Goal: Navigation & Orientation: Find specific page/section

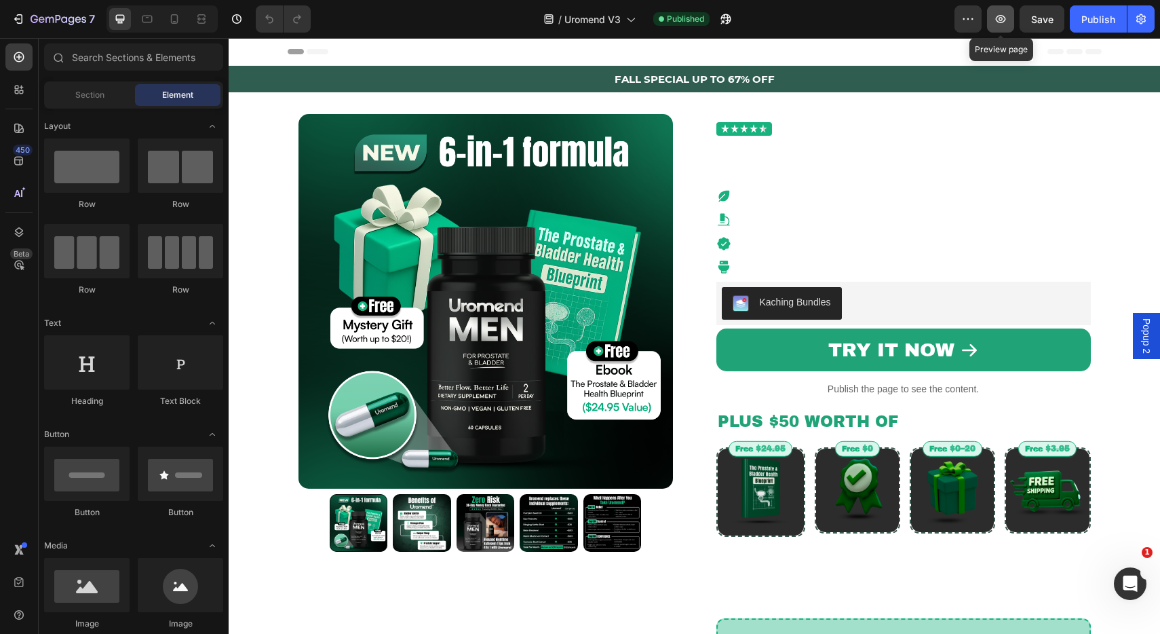
click at [999, 22] on icon "button" at bounding box center [1001, 19] width 10 height 8
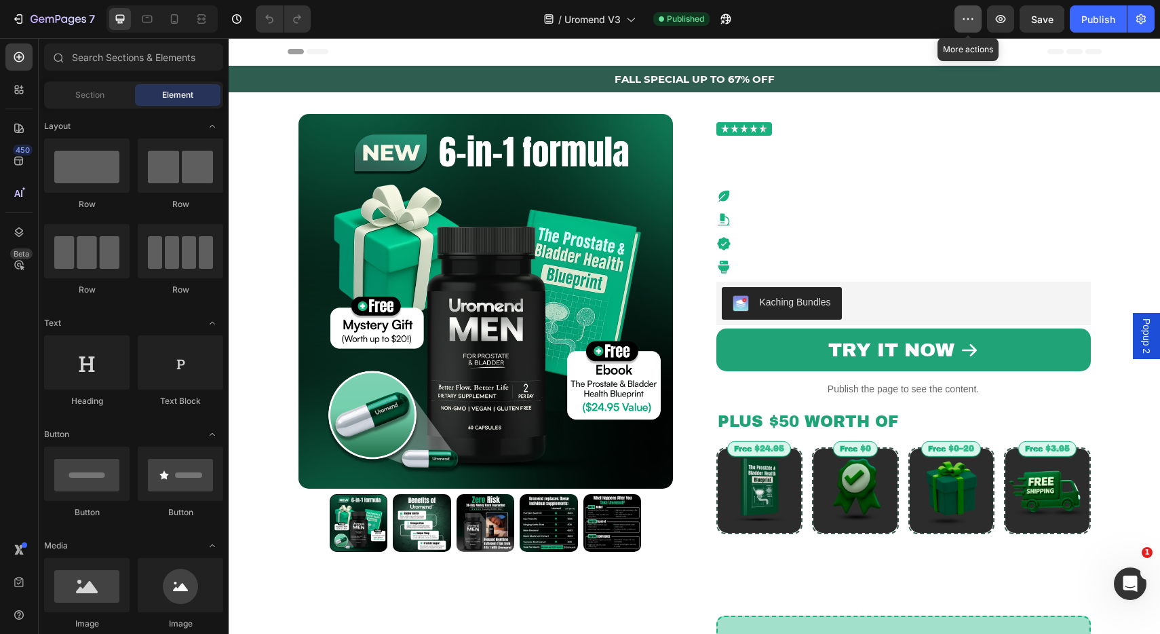
click at [975, 21] on button "button" at bounding box center [967, 18] width 27 height 27
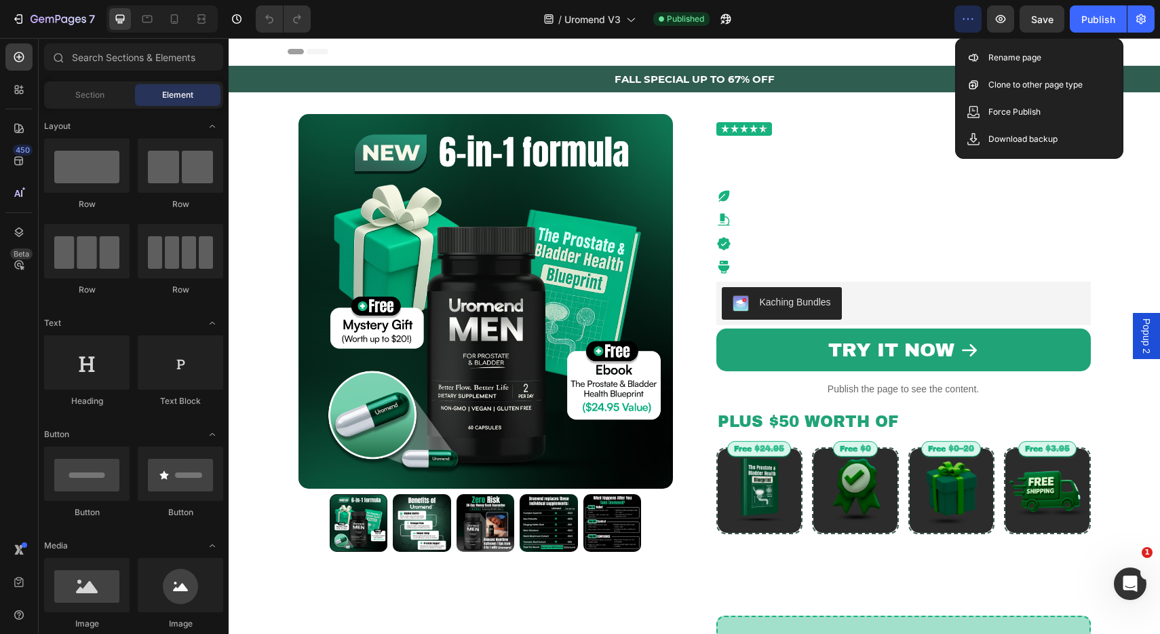
click at [917, 26] on div "/ Uromend V3 Published" at bounding box center [638, 18] width 633 height 27
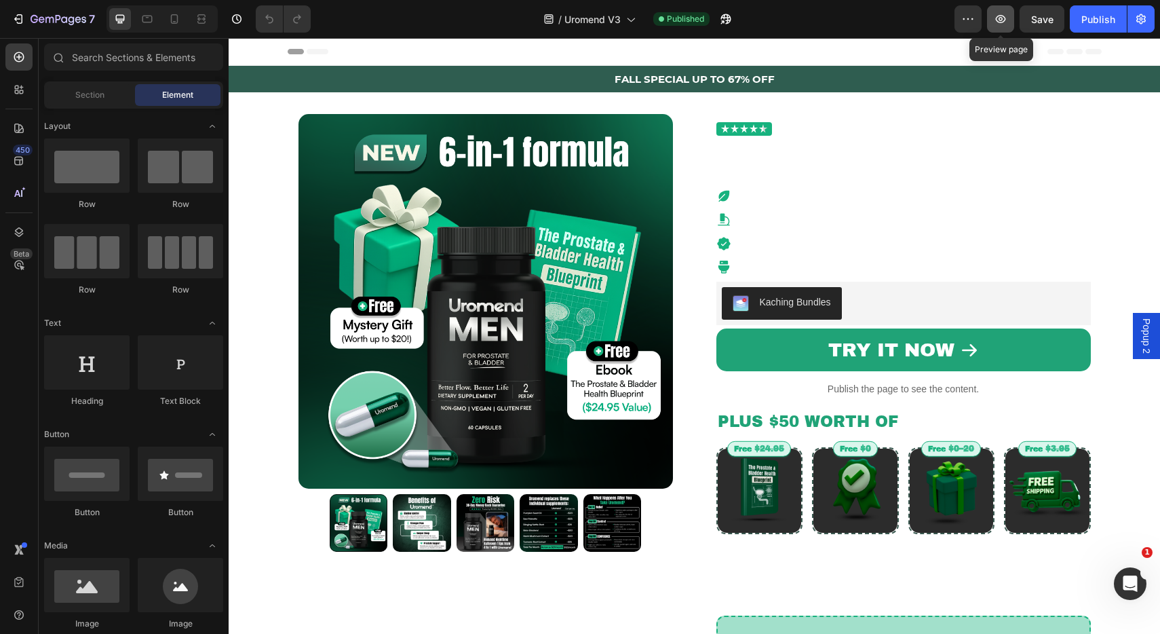
click at [1005, 27] on button "button" at bounding box center [1000, 18] width 27 height 27
